Goal: Task Accomplishment & Management: Complete application form

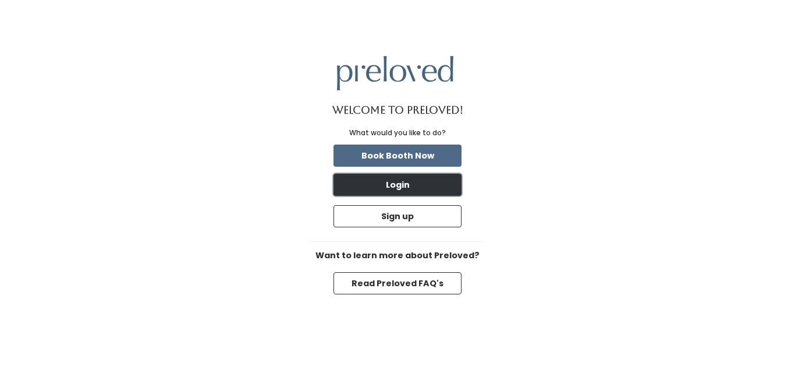
click at [425, 190] on button "Login" at bounding box center [398, 185] width 128 height 22
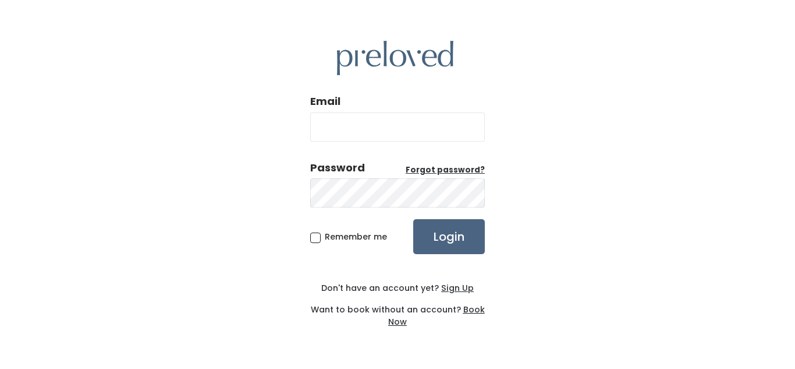
type input "[EMAIL_ADDRESS][DOMAIN_NAME]"
click at [458, 236] on input "Login" at bounding box center [449, 236] width 72 height 35
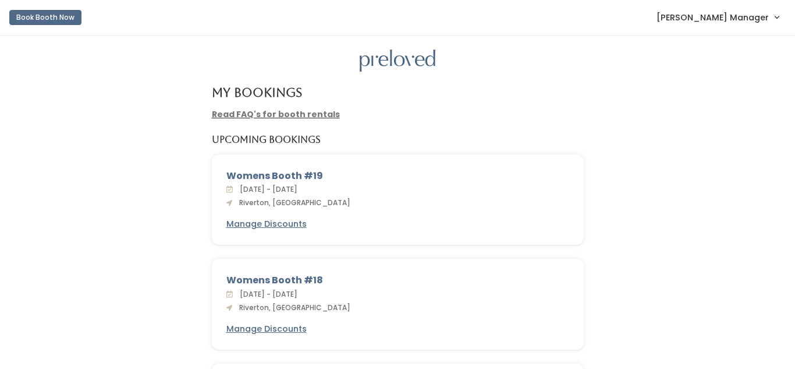
click at [730, 14] on span "[PERSON_NAME] Manager" at bounding box center [713, 17] width 112 height 13
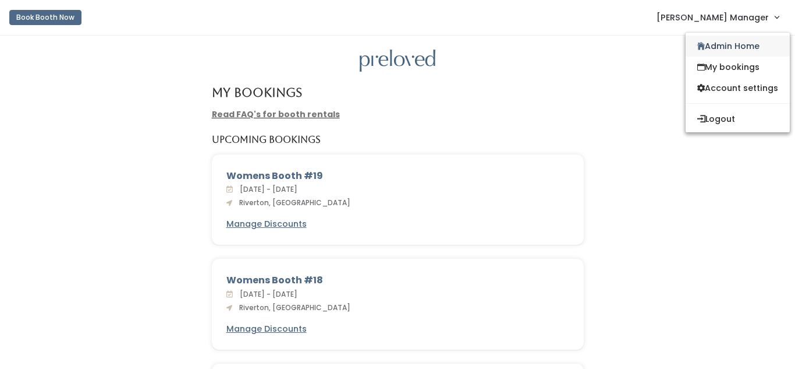
click at [726, 43] on link "Admin Home" at bounding box center [738, 46] width 104 height 21
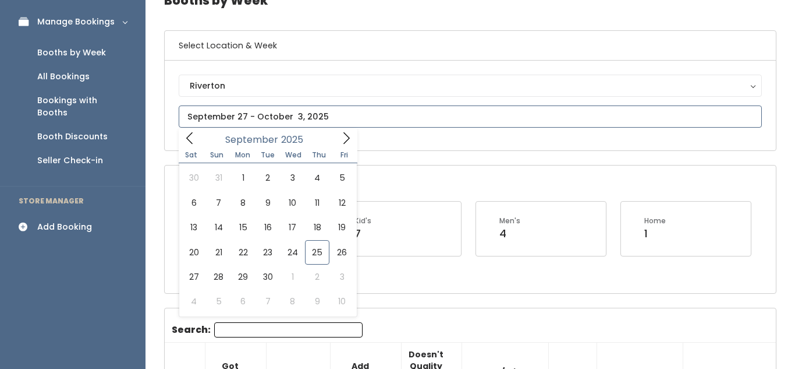
scroll to position [69, 0]
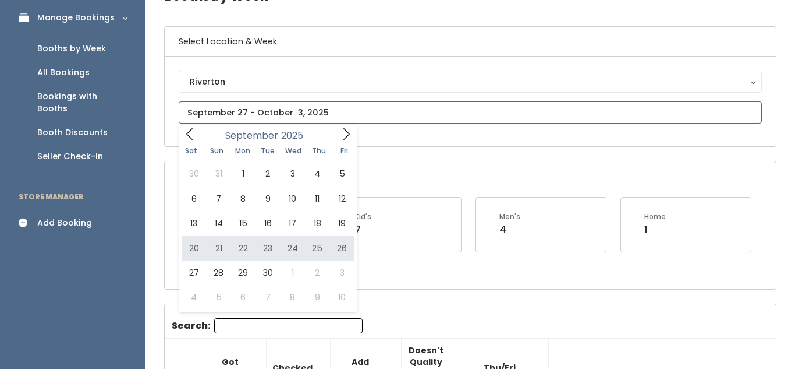
type input "September 20 to September 26"
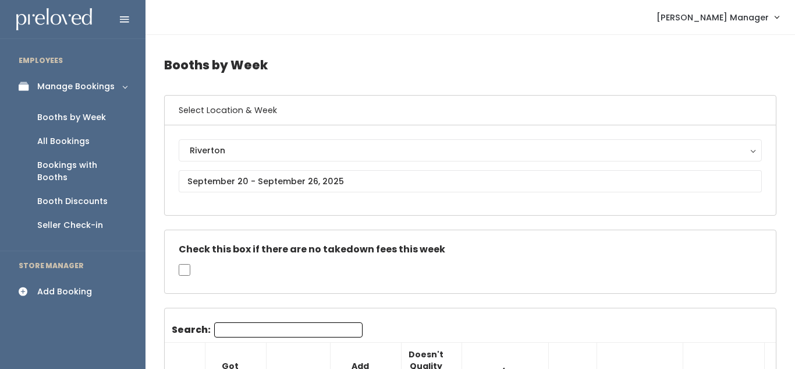
click at [68, 285] on div "Add Booking" at bounding box center [64, 291] width 55 height 12
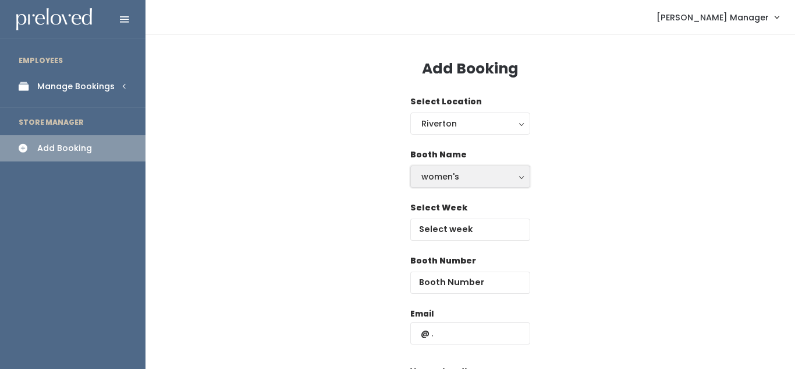
click at [469, 173] on div "women's" at bounding box center [471, 176] width 98 height 13
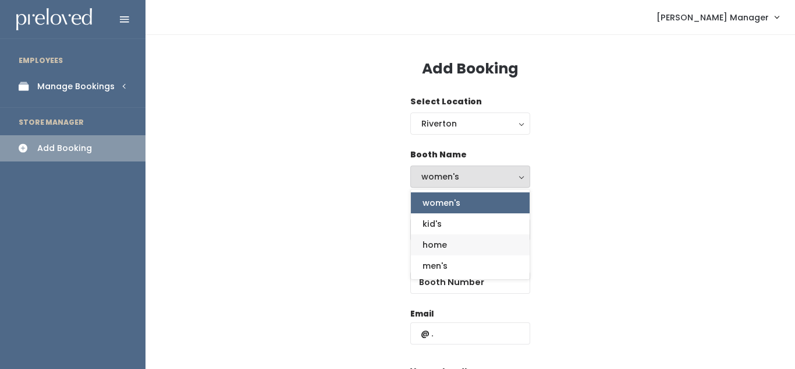
click at [452, 248] on link "home" at bounding box center [470, 244] width 119 height 21
select select "home"
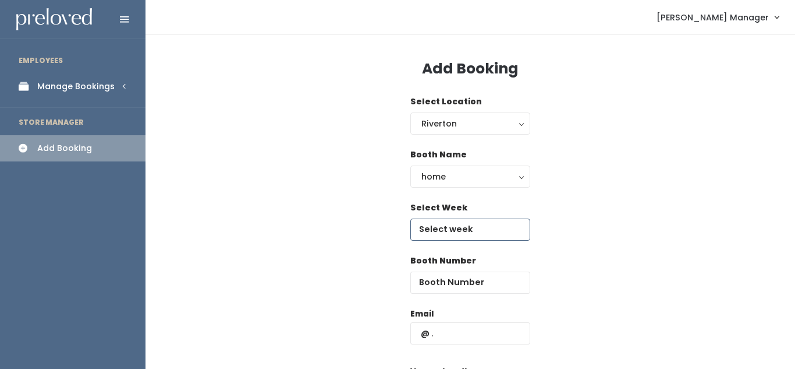
click at [452, 236] on input "text" at bounding box center [470, 229] width 120 height 22
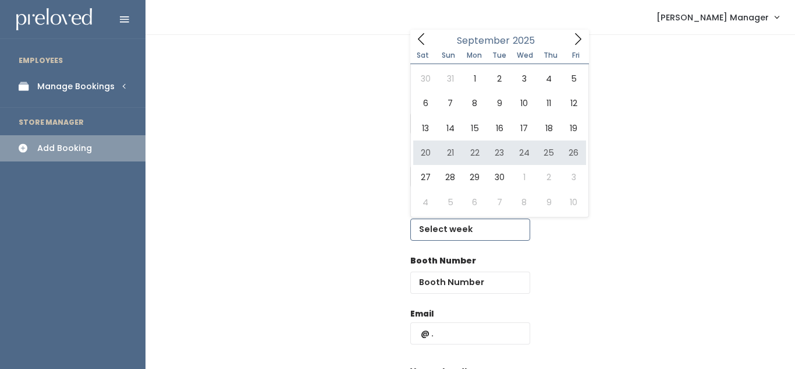
type input "[DATE] to [DATE]"
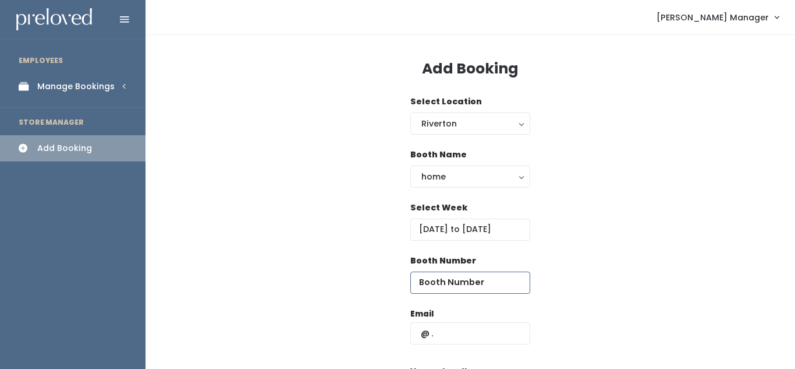
click at [455, 278] on input "number" at bounding box center [470, 282] width 120 height 22
type input "64"
click at [451, 336] on input "text" at bounding box center [470, 333] width 120 height 22
type input "[EMAIL_ADDRESS][DOMAIN_NAME]"
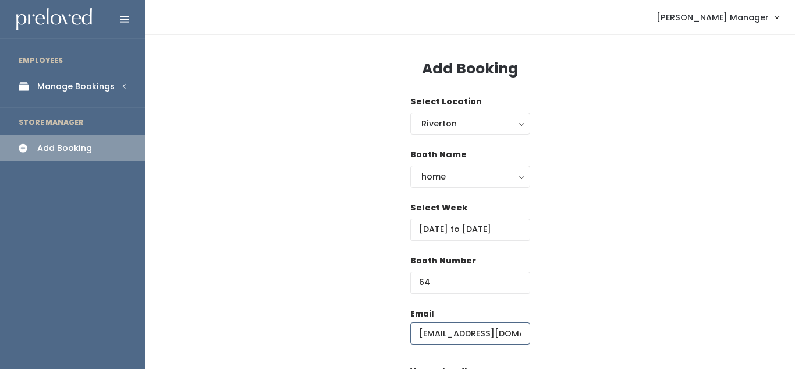
click at [419, 334] on input "[EMAIL_ADDRESS][DOMAIN_NAME]" at bounding box center [470, 333] width 120 height 22
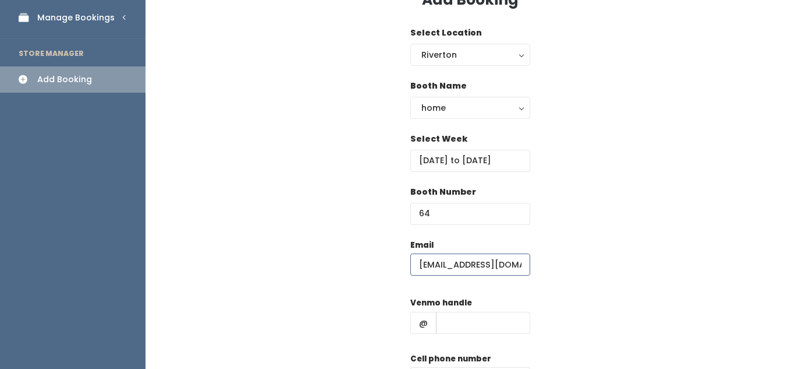
scroll to position [69, 0]
click at [447, 321] on input "text" at bounding box center [483, 322] width 94 height 22
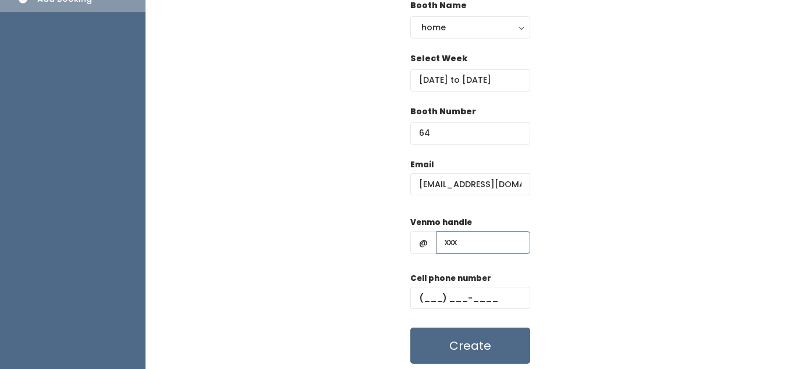
scroll to position [150, 0]
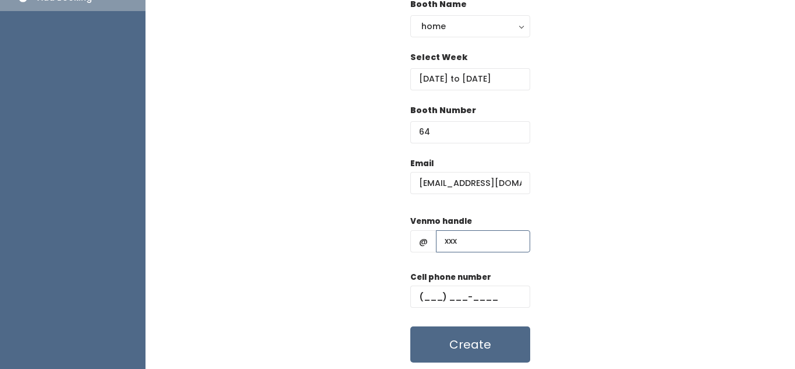
type input "xxx"
click at [430, 300] on input "text" at bounding box center [470, 296] width 120 height 22
type input "(123) 123-1231"
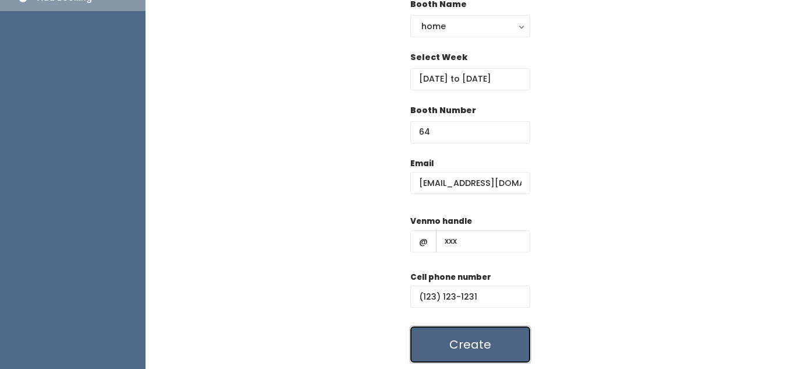
click at [441, 337] on button "Create" at bounding box center [470, 344] width 120 height 36
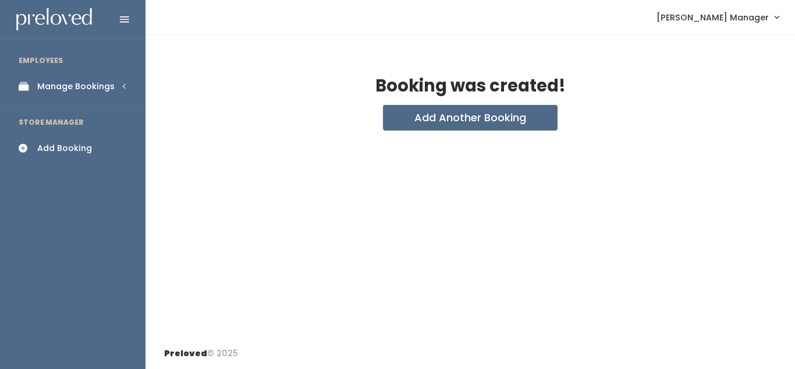
click at [84, 85] on div "Manage Bookings" at bounding box center [75, 86] width 77 height 12
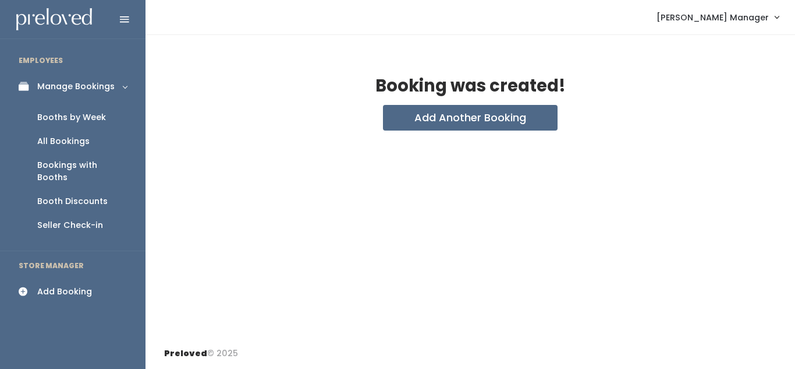
click at [82, 122] on div "Booths by Week" at bounding box center [71, 117] width 69 height 12
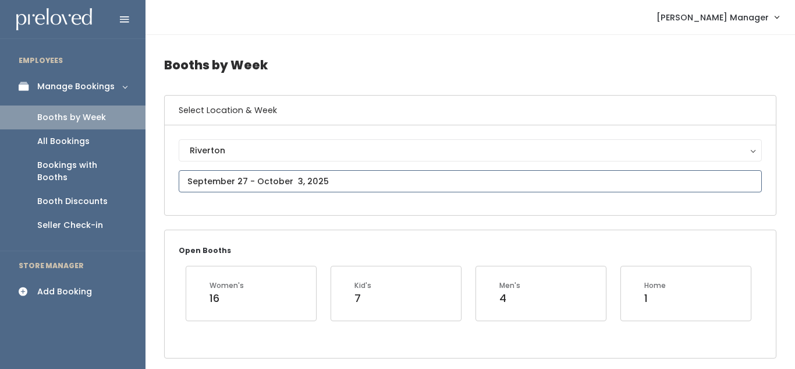
click at [304, 177] on input "text" at bounding box center [470, 181] width 583 height 22
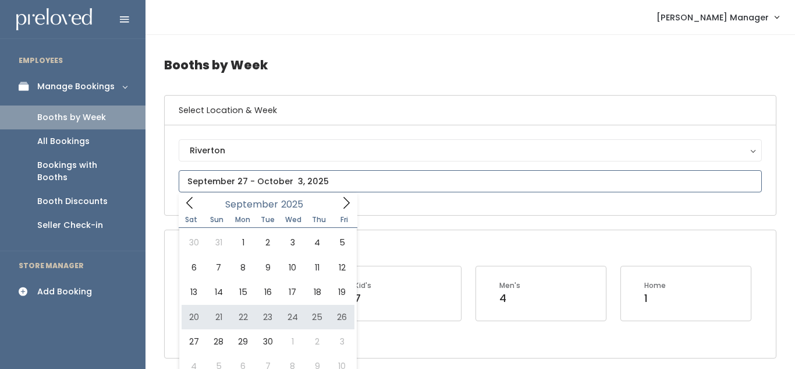
type input "September 20 to September 26"
